Goal: Information Seeking & Learning: Learn about a topic

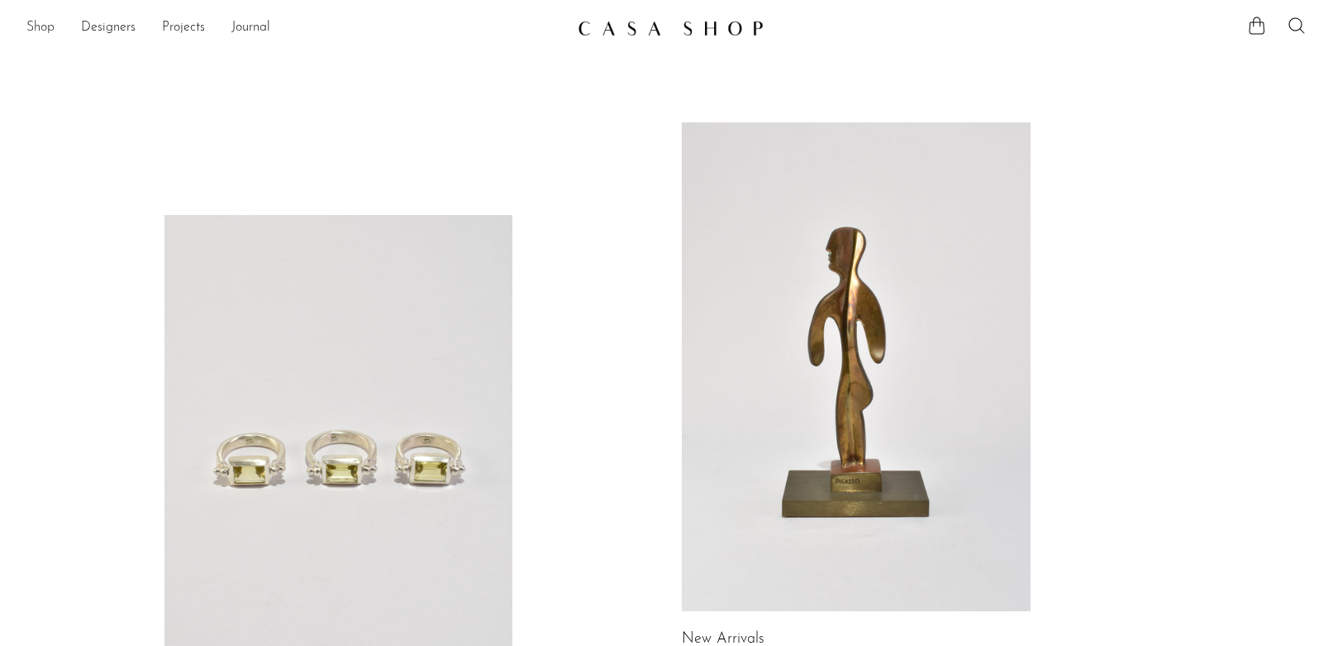
click at [43, 26] on link "Shop" at bounding box center [40, 27] width 28 height 21
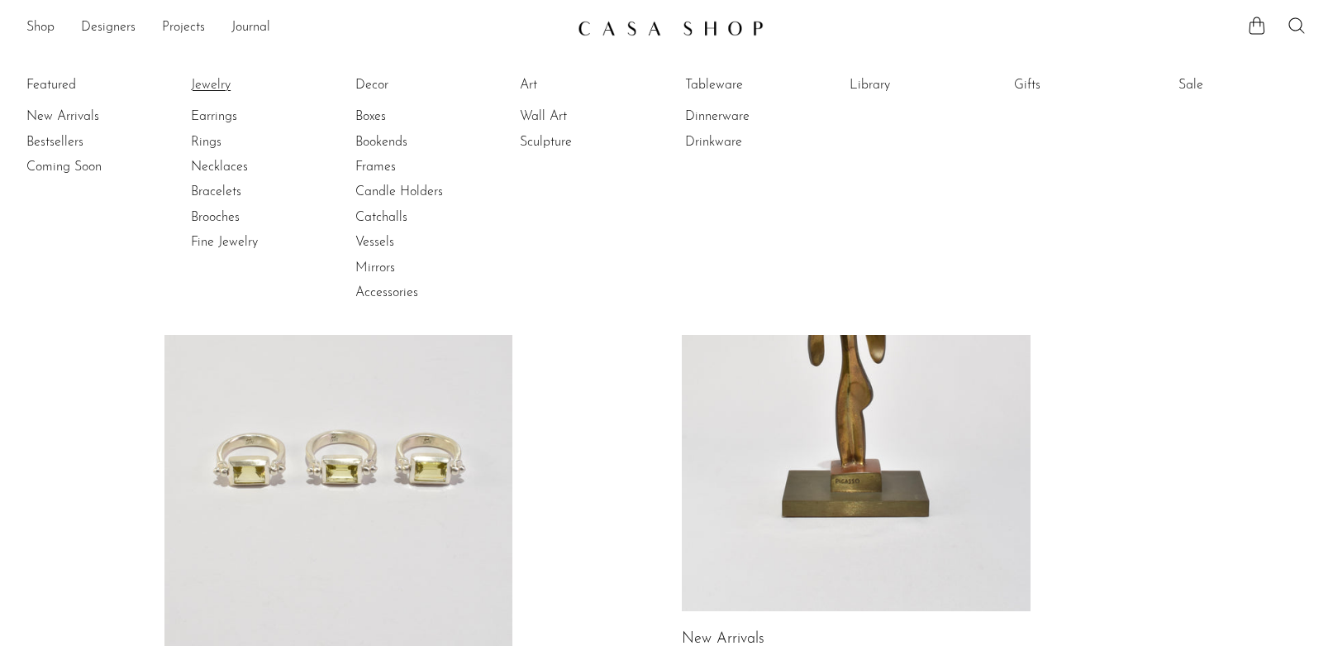
click at [217, 77] on link "Jewelry" at bounding box center [253, 85] width 124 height 18
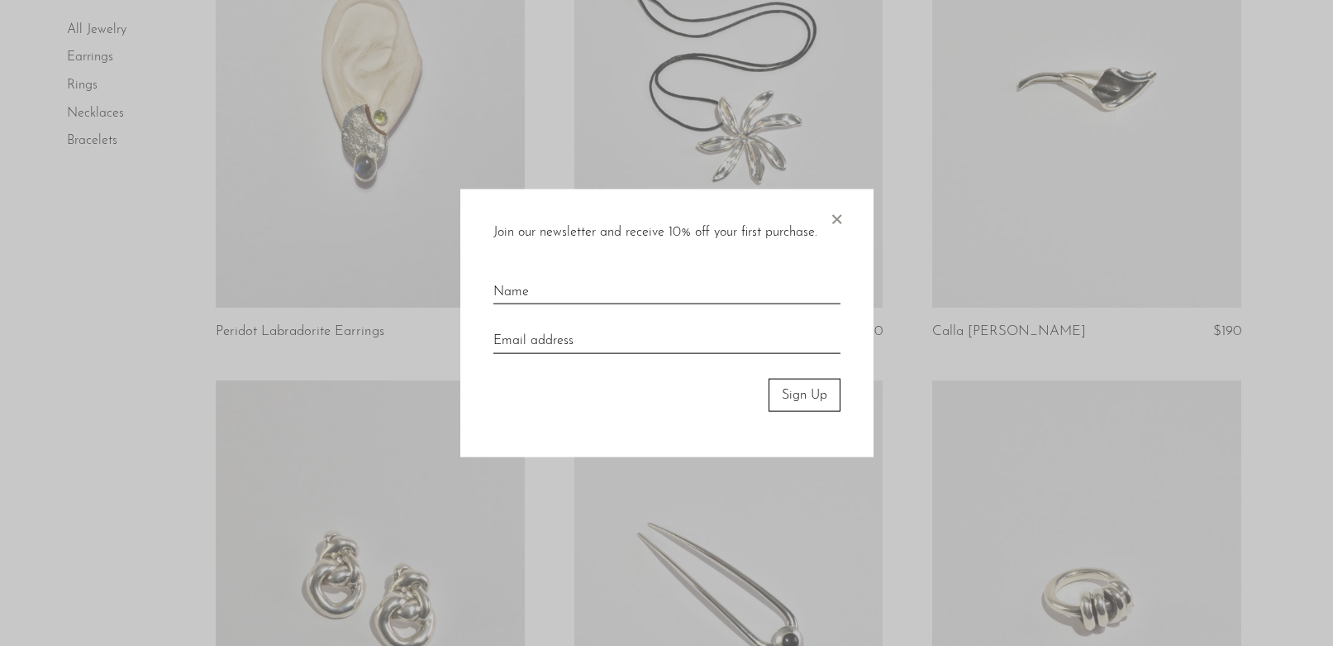
scroll to position [1295, 0]
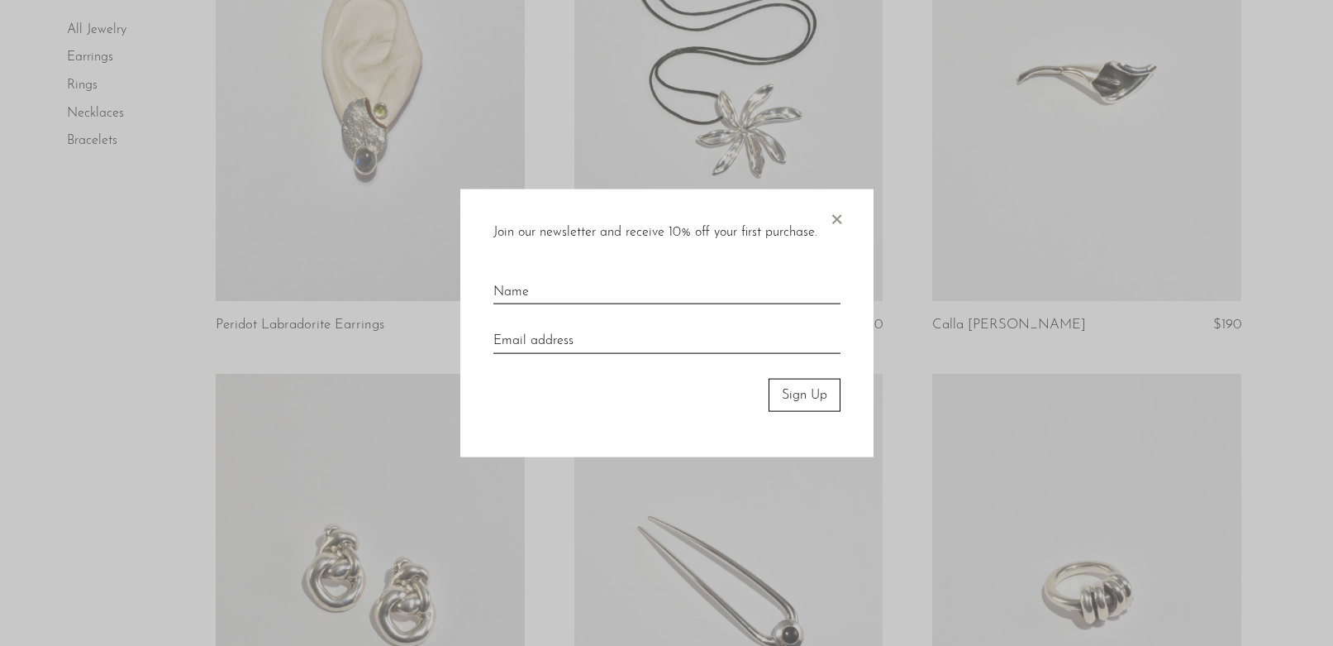
click at [150, 411] on div at bounding box center [666, 323] width 1333 height 646
click at [840, 217] on span "×" at bounding box center [836, 214] width 17 height 53
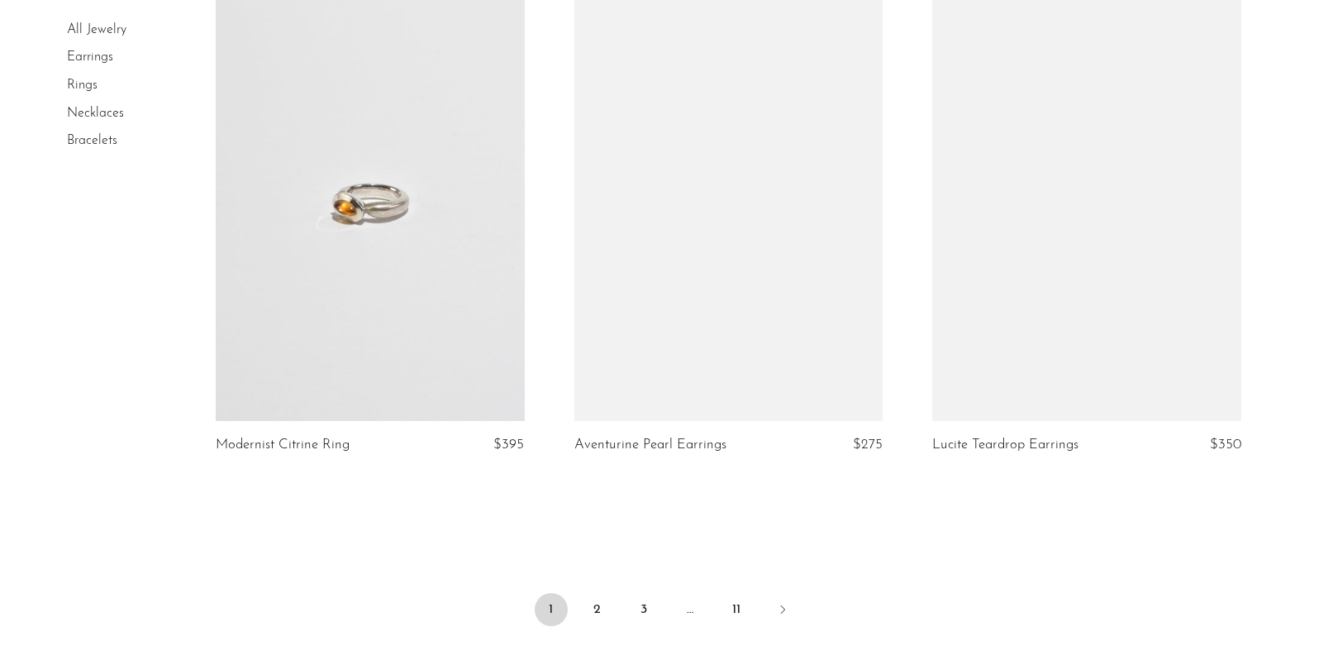
scroll to position [5975, 0]
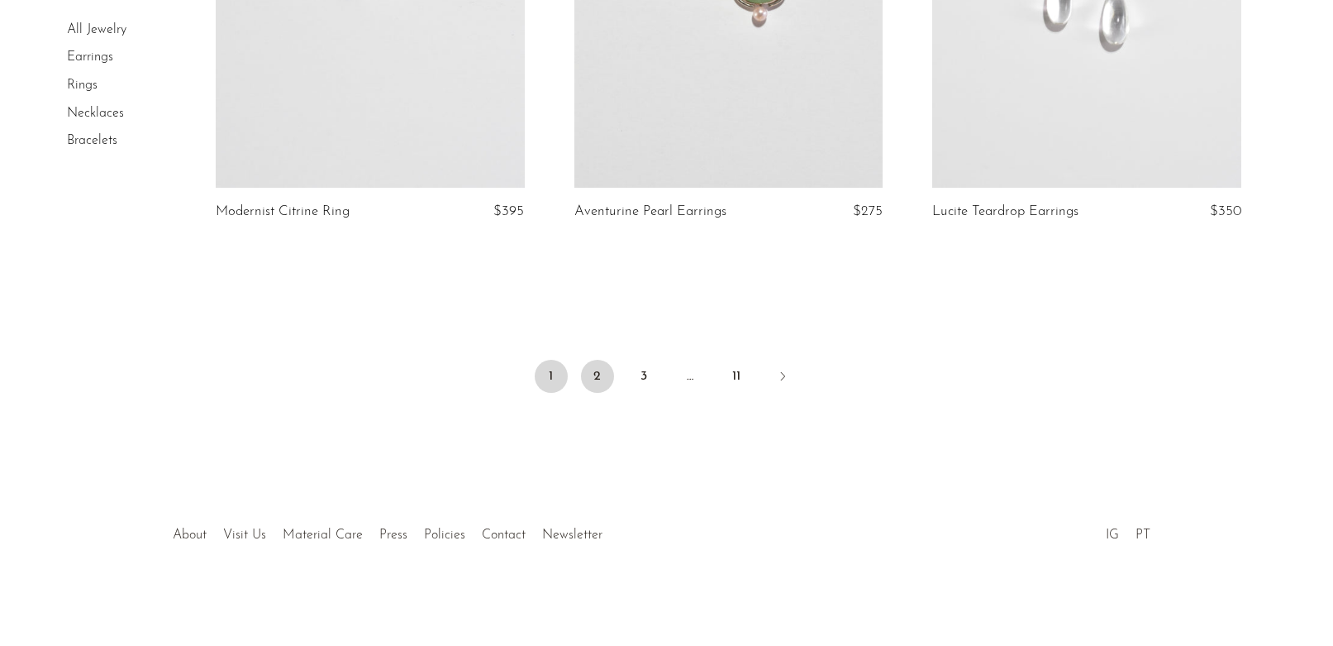
click at [602, 374] on link "2" at bounding box center [597, 376] width 33 height 33
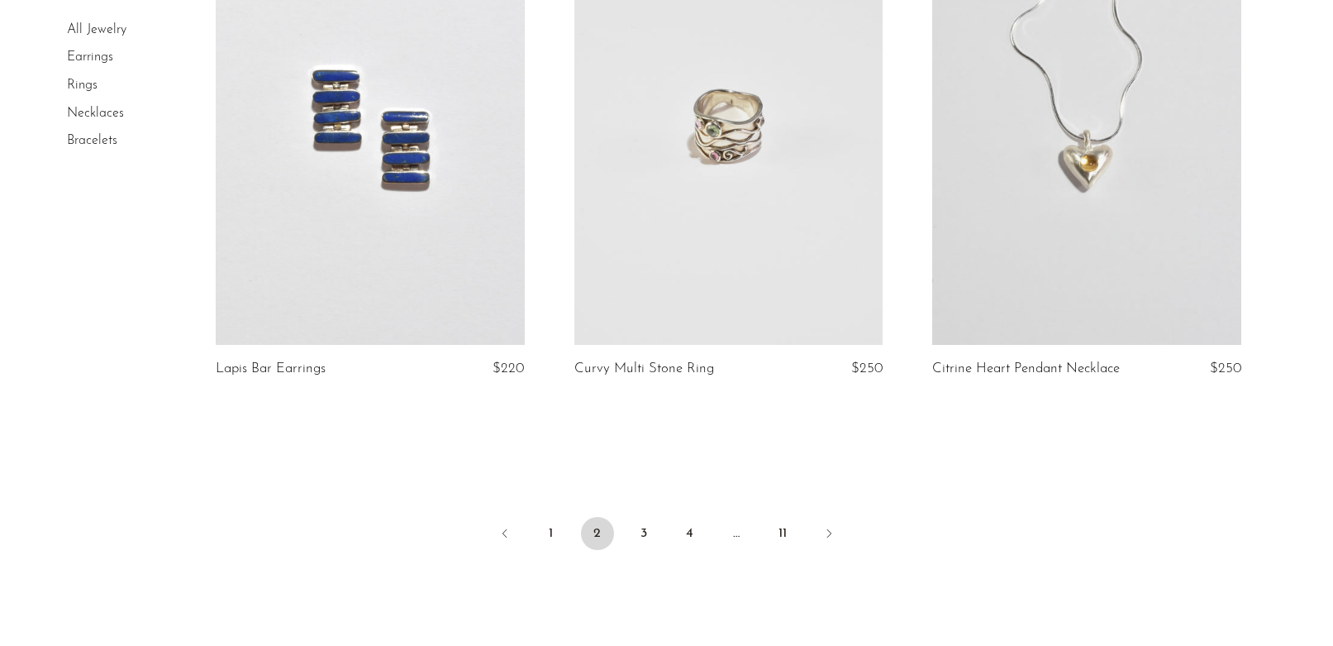
scroll to position [5939, 0]
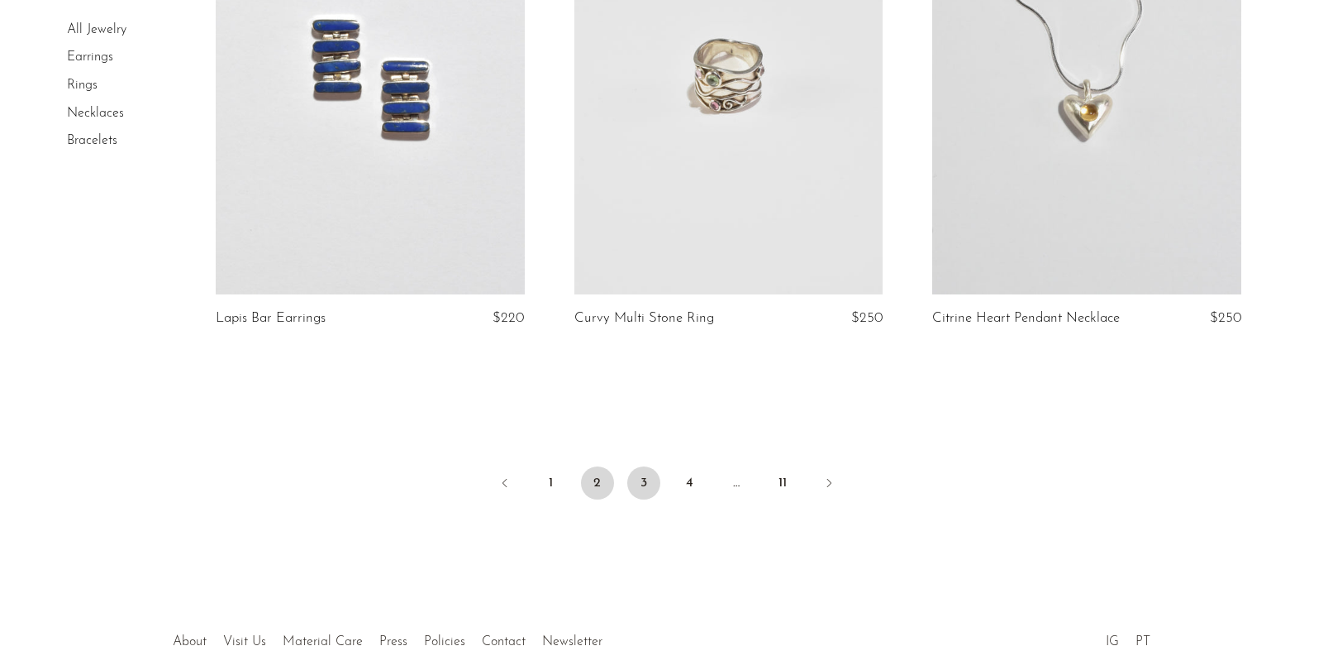
click at [645, 485] on link "3" at bounding box center [643, 482] width 33 height 33
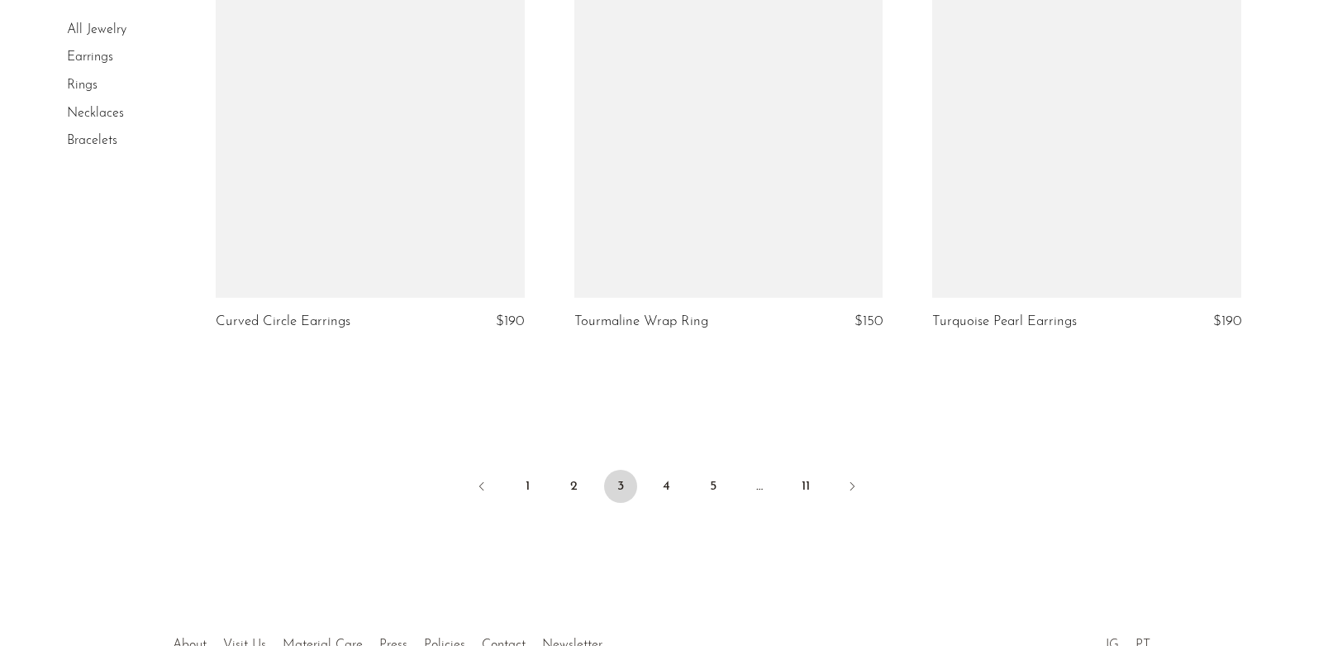
scroll to position [5975, 0]
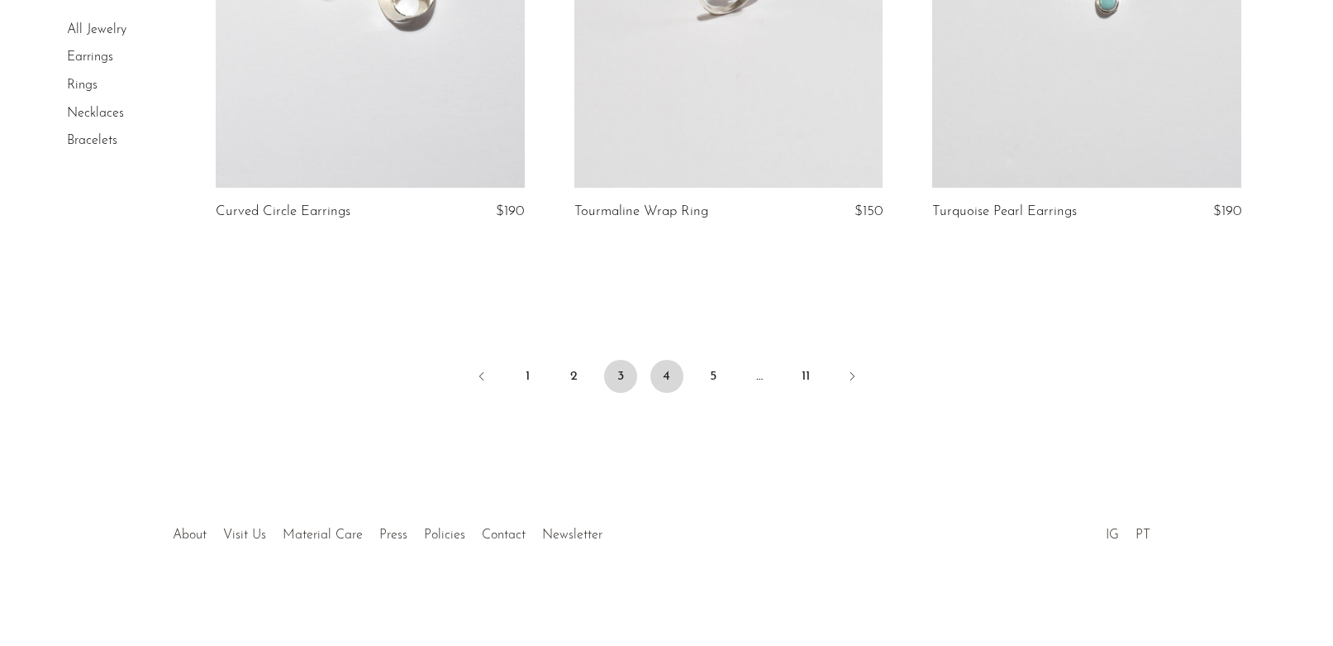
click at [666, 388] on link "4" at bounding box center [666, 376] width 33 height 33
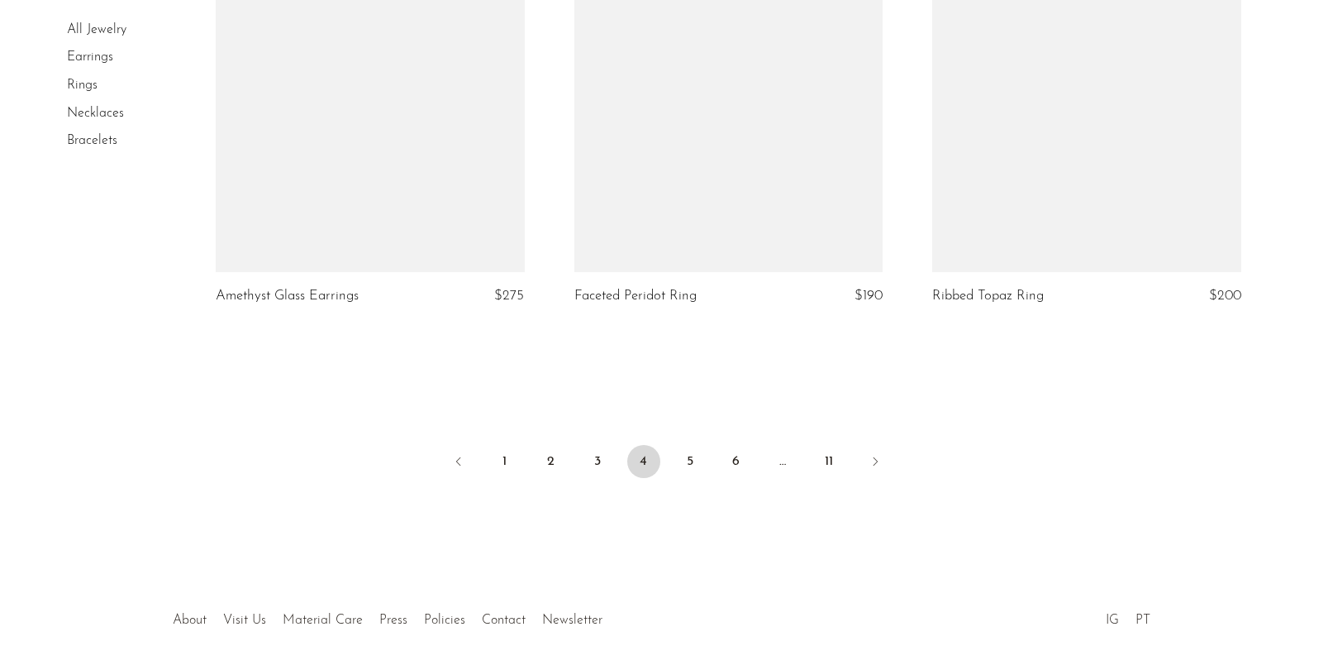
scroll to position [6033, 0]
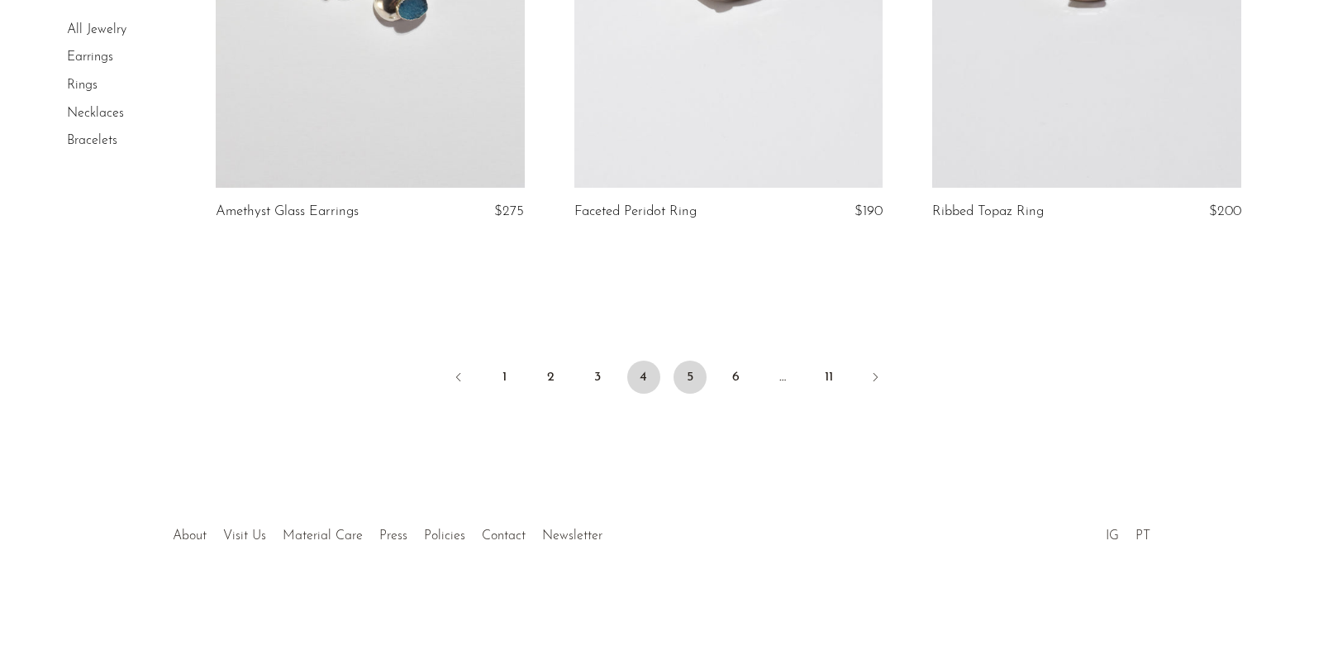
click at [702, 376] on link "5" at bounding box center [690, 376] width 33 height 33
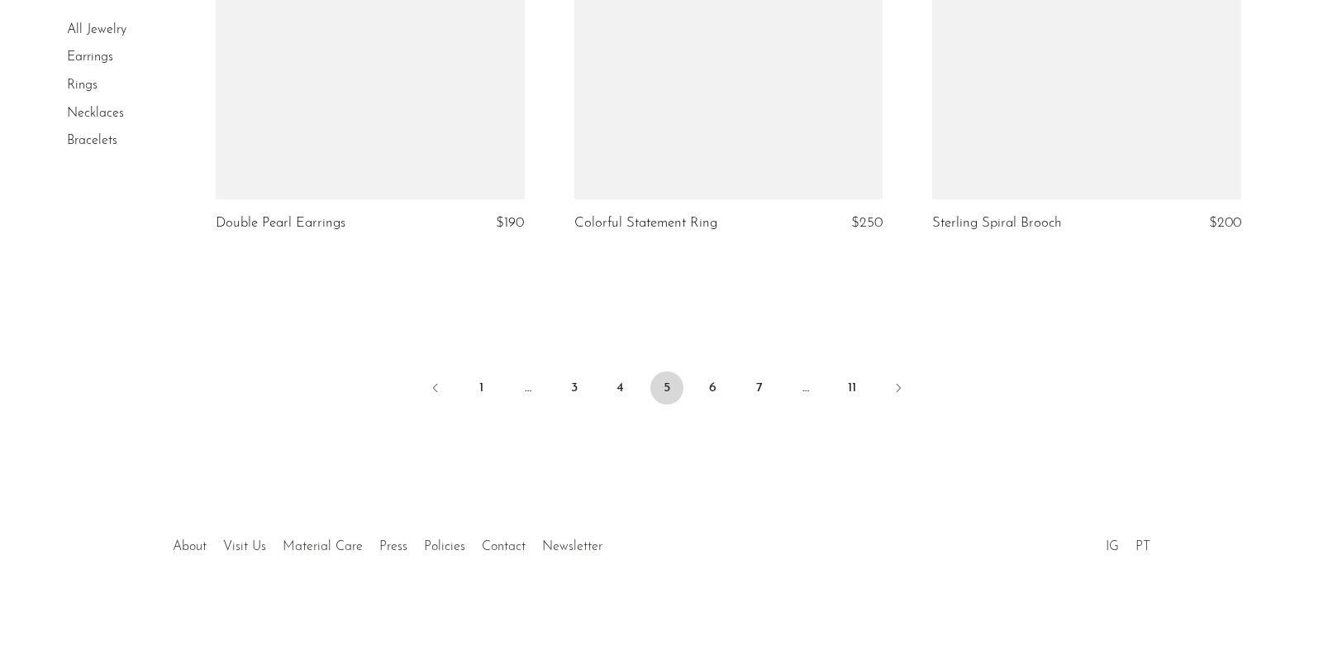
scroll to position [5975, 0]
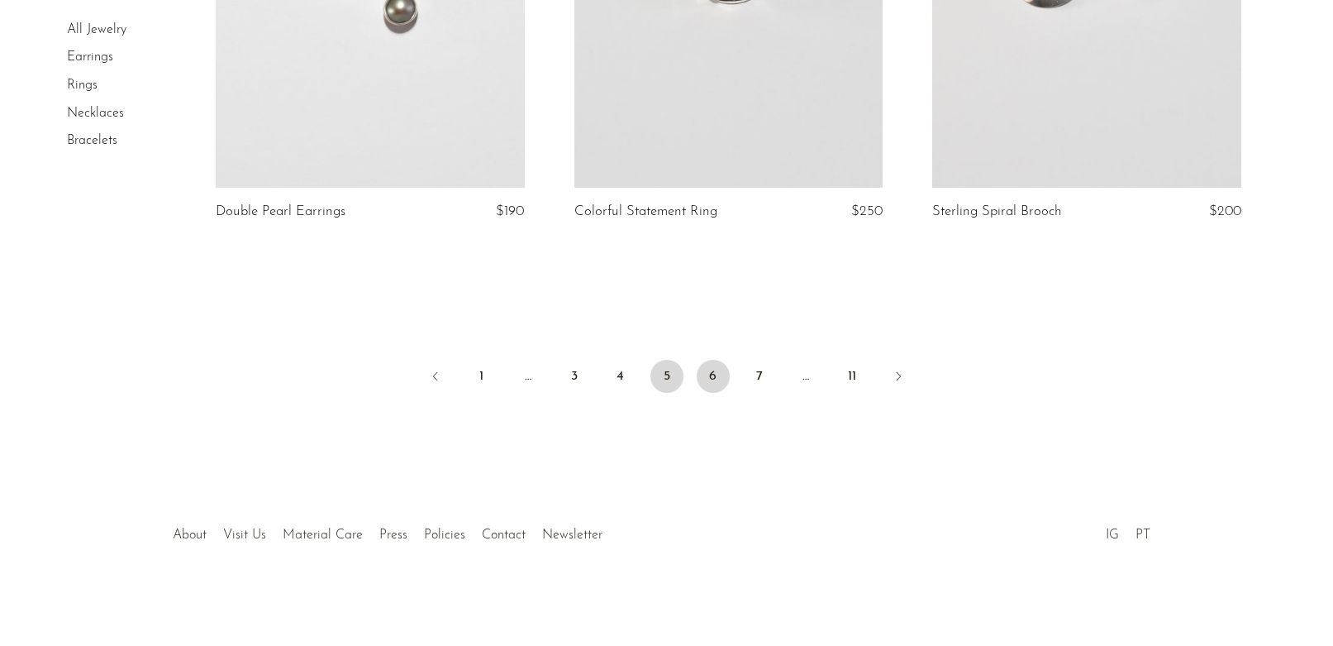
click at [712, 370] on link "6" at bounding box center [713, 376] width 33 height 33
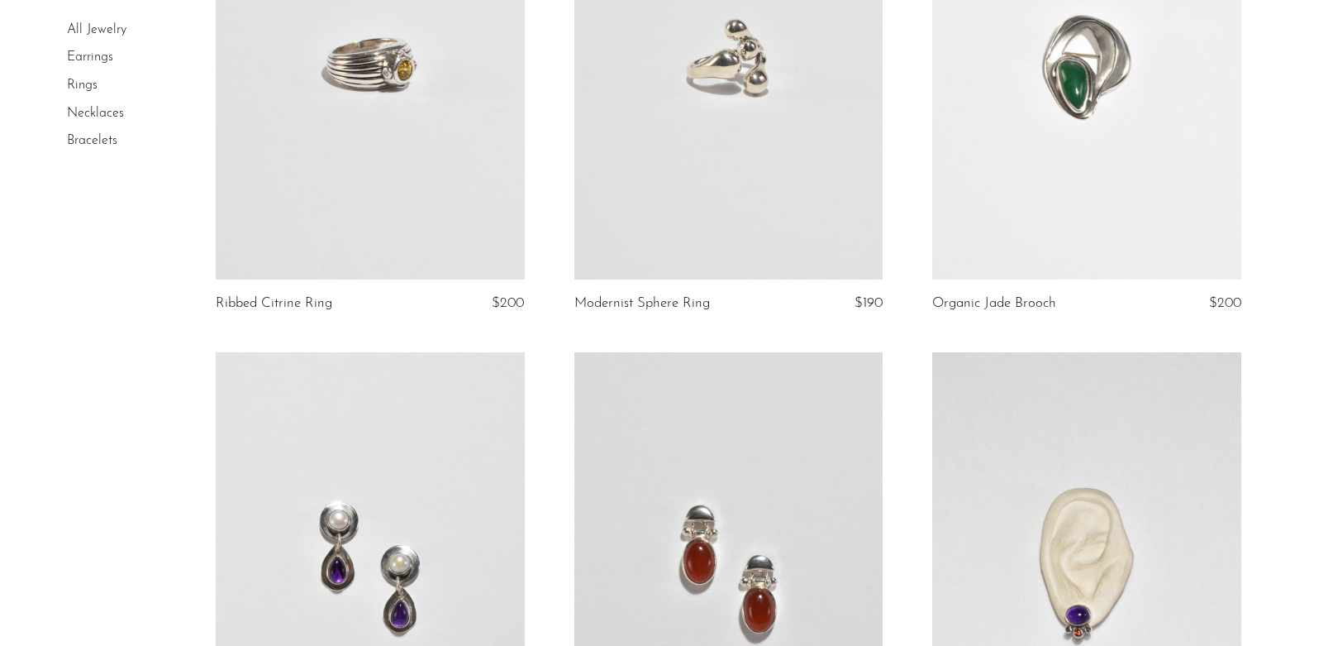
scroll to position [2333, 0]
